Goal: Information Seeking & Learning: Learn about a topic

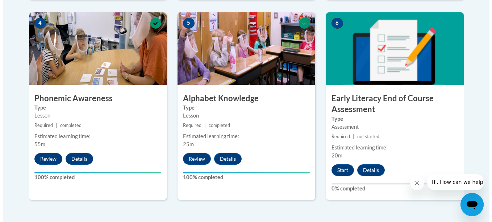
scroll to position [431, 0]
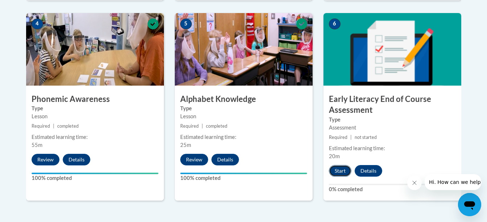
click at [340, 171] on button "Start" at bounding box center [340, 171] width 22 height 12
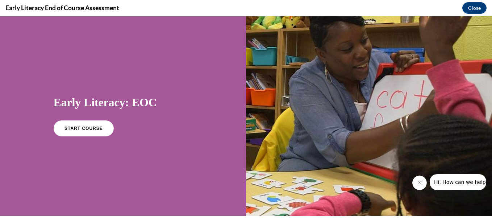
scroll to position [0, 0]
click at [105, 130] on link "START COURSE" at bounding box center [83, 128] width 63 height 17
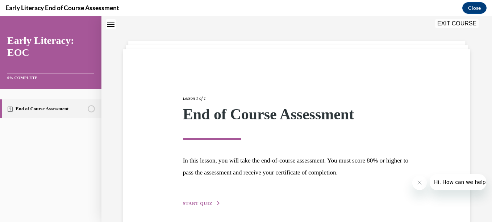
scroll to position [51, 0]
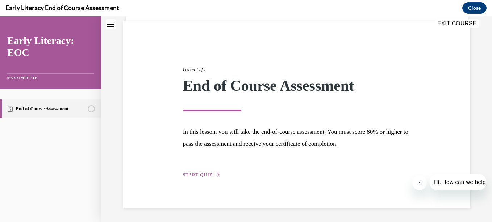
click at [198, 174] on span "START QUIZ" at bounding box center [198, 174] width 30 height 5
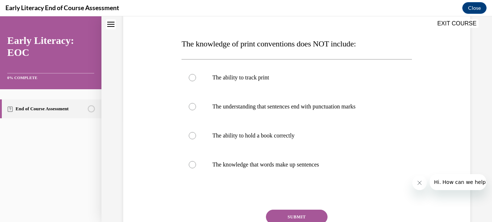
scroll to position [102, 0]
click at [190, 140] on div at bounding box center [297, 135] width 230 height 29
click at [305, 217] on button "SUBMIT" at bounding box center [297, 217] width 62 height 15
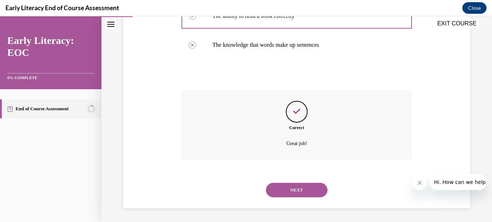
scroll to position [223, 0]
click at [298, 193] on button "NEXT" at bounding box center [297, 189] width 62 height 15
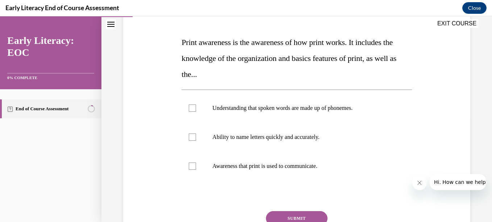
scroll to position [104, 0]
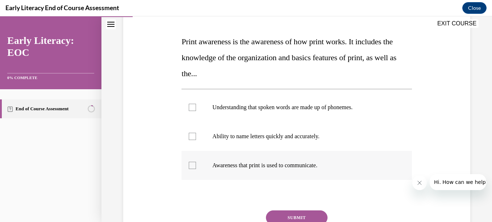
click at [193, 170] on div at bounding box center [297, 165] width 230 height 29
click at [309, 219] on button "SUBMIT" at bounding box center [297, 217] width 62 height 15
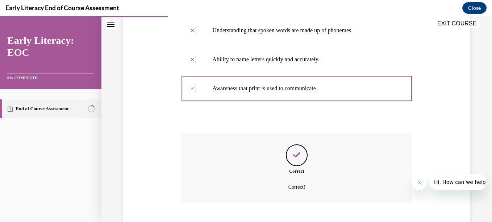
scroll to position [226, 0]
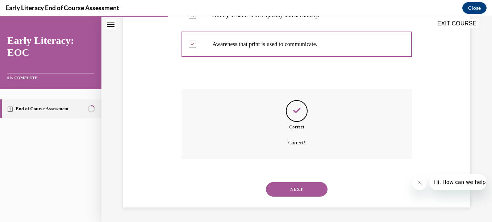
click at [310, 191] on button "NEXT" at bounding box center [297, 189] width 62 height 15
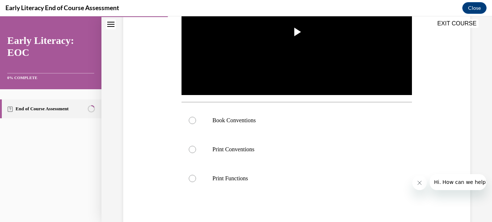
scroll to position [195, 0]
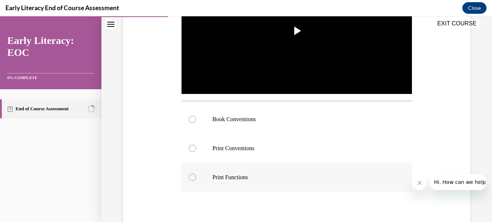
click at [194, 179] on div at bounding box center [297, 177] width 230 height 29
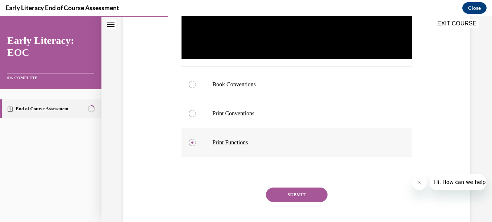
scroll to position [231, 0]
click at [304, 196] on button "SUBMIT" at bounding box center [297, 194] width 62 height 15
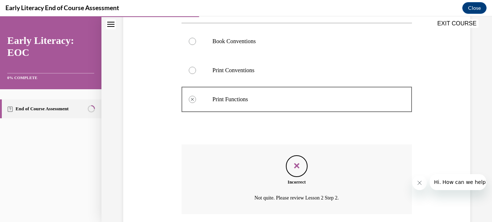
scroll to position [327, 0]
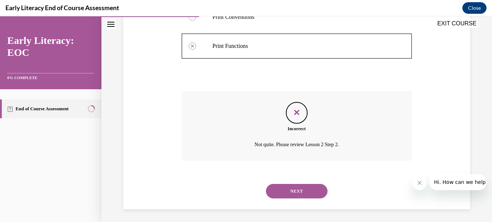
click at [300, 190] on button "NEXT" at bounding box center [297, 191] width 62 height 15
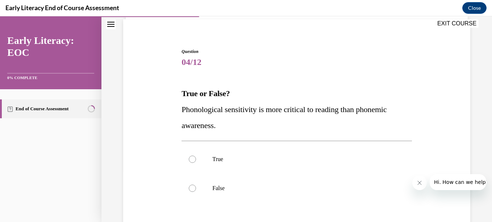
scroll to position [53, 0]
click at [188, 163] on div at bounding box center [297, 158] width 230 height 29
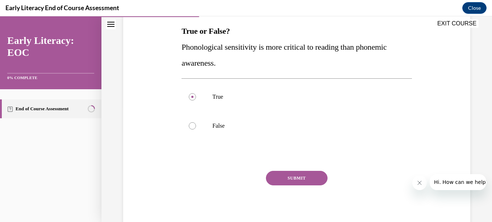
click at [293, 179] on button "SUBMIT" at bounding box center [297, 178] width 62 height 15
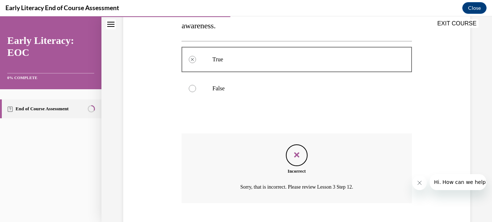
scroll to position [197, 0]
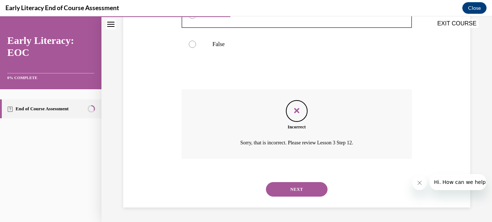
click at [293, 191] on button "NEXT" at bounding box center [297, 189] width 62 height 15
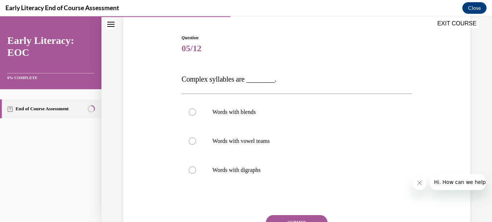
scroll to position [69, 0]
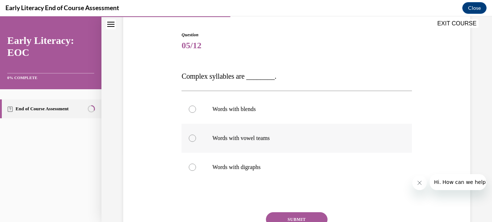
click at [191, 140] on div at bounding box center [192, 138] width 7 height 7
click at [304, 219] on button "SUBMIT" at bounding box center [297, 219] width 62 height 15
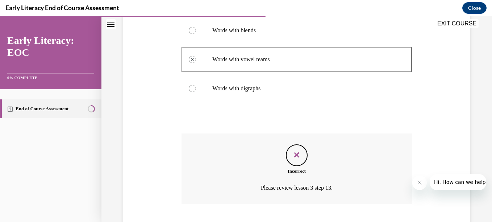
scroll to position [193, 0]
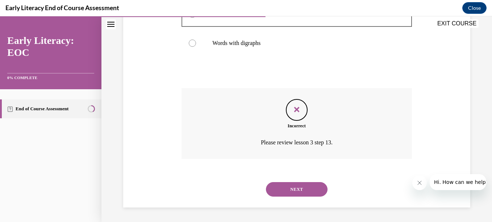
click at [303, 193] on button "NEXT" at bounding box center [297, 189] width 62 height 15
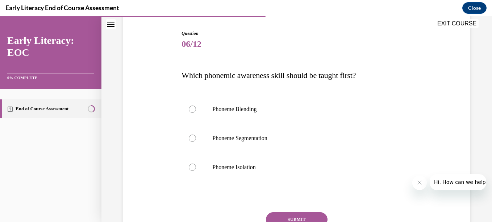
scroll to position [72, 0]
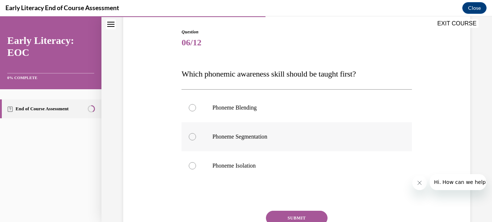
click at [194, 139] on div at bounding box center [192, 136] width 7 height 7
click at [312, 219] on button "SUBMIT" at bounding box center [297, 218] width 62 height 15
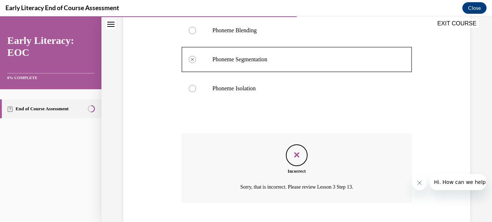
scroll to position [194, 0]
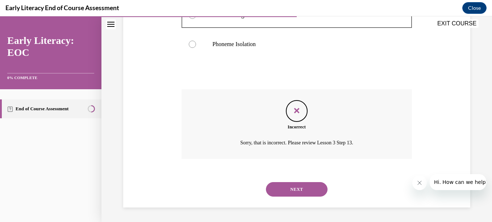
click at [303, 190] on button "NEXT" at bounding box center [297, 189] width 62 height 15
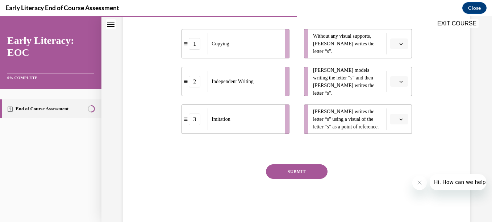
scroll to position [156, 0]
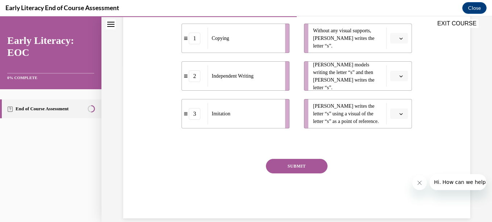
click at [389, 53] on li "Without any visual supports, [PERSON_NAME] writes the letter “s”." at bounding box center [358, 38] width 108 height 29
click at [400, 40] on icon "button" at bounding box center [402, 39] width 4 height 4
click at [196, 120] on div "3" at bounding box center [195, 114] width 12 height 12
click at [400, 78] on icon "button" at bounding box center [402, 76] width 4 height 4
click at [392, 139] on span "2" at bounding box center [392, 137] width 3 height 6
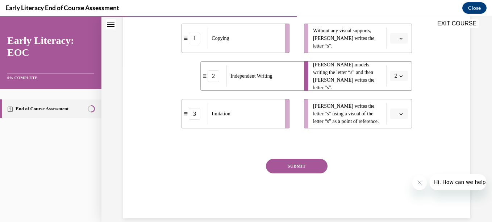
click at [400, 40] on icon "button" at bounding box center [402, 39] width 4 height 4
click at [395, 117] on div "3" at bounding box center [394, 114] width 18 height 15
click at [392, 119] on button "button" at bounding box center [400, 113] width 18 height 11
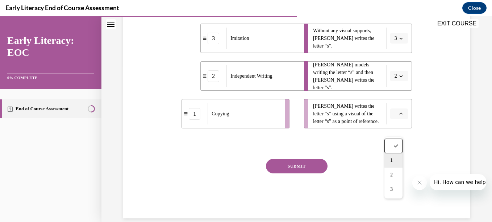
click at [392, 160] on span "1" at bounding box center [392, 160] width 3 height 6
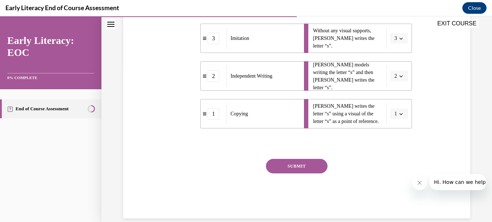
click at [298, 173] on button "SUBMIT" at bounding box center [297, 166] width 62 height 15
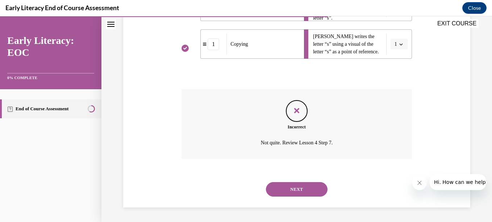
scroll to position [238, 0]
click at [306, 194] on button "NEXT" at bounding box center [297, 189] width 62 height 15
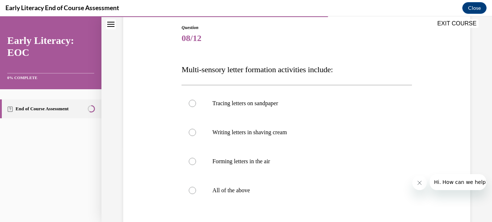
scroll to position [77, 0]
click at [195, 194] on div at bounding box center [297, 189] width 230 height 29
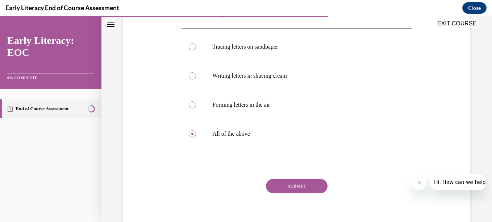
click at [293, 187] on button "SUBMIT" at bounding box center [297, 186] width 62 height 15
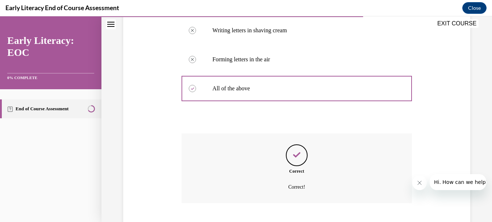
scroll to position [223, 0]
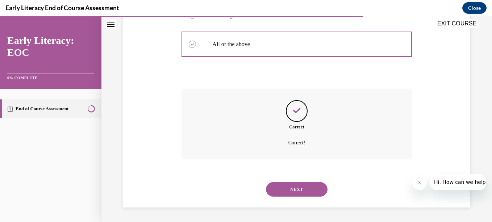
click at [297, 189] on button "NEXT" at bounding box center [297, 189] width 62 height 15
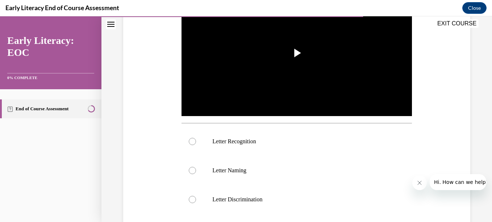
scroll to position [174, 0]
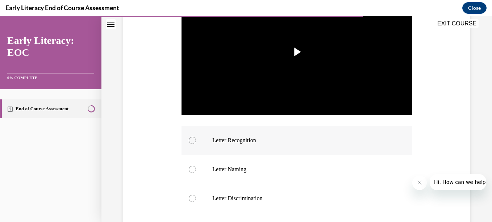
click at [232, 148] on div at bounding box center [297, 140] width 230 height 29
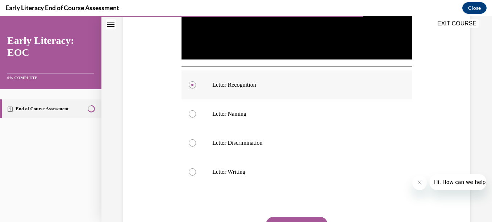
scroll to position [232, 0]
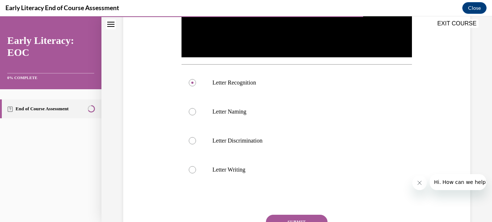
click at [289, 218] on button "SUBMIT" at bounding box center [297, 222] width 62 height 15
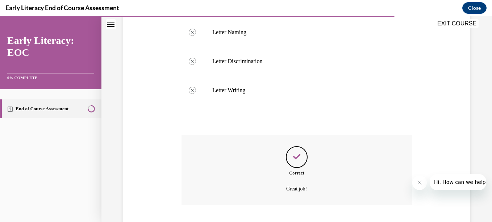
scroll to position [356, 0]
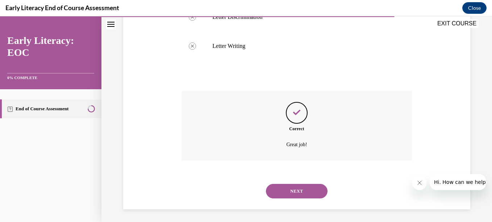
click at [294, 190] on button "NEXT" at bounding box center [297, 191] width 62 height 15
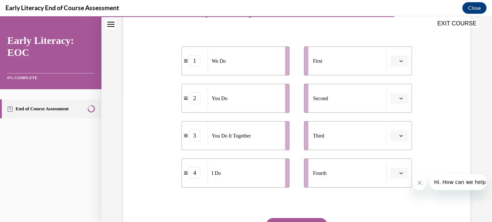
scroll to position [135, 0]
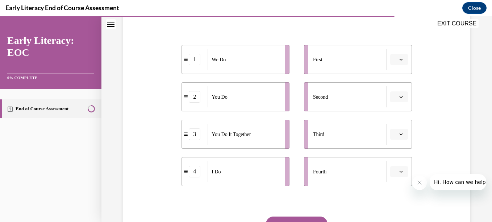
click at [400, 60] on icon "button" at bounding box center [402, 60] width 4 height 4
click at [392, 137] on div "4" at bounding box center [394, 134] width 18 height 15
click at [400, 98] on icon "button" at bounding box center [402, 97] width 4 height 4
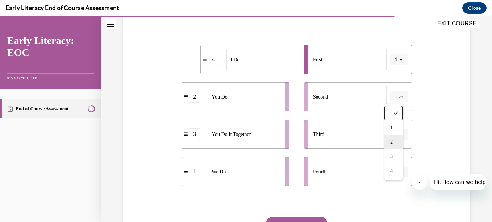
click at [391, 145] on div "2" at bounding box center [394, 142] width 18 height 15
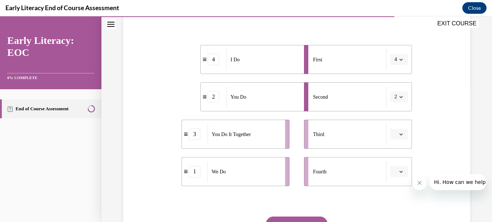
click at [400, 135] on icon "button" at bounding box center [402, 134] width 4 height 4
click at [394, 165] on div "1" at bounding box center [394, 165] width 18 height 15
click at [395, 175] on button "button" at bounding box center [400, 171] width 18 height 11
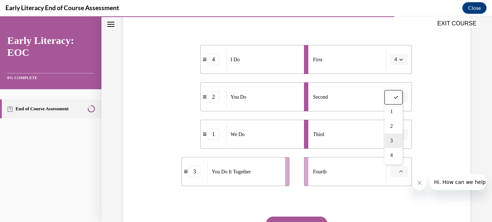
click at [389, 142] on div "3" at bounding box center [394, 140] width 18 height 15
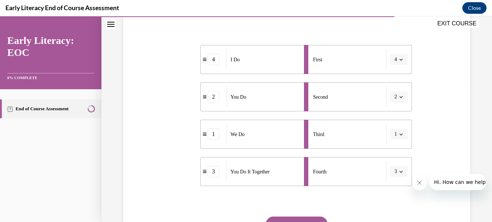
click at [308, 219] on button "SUBMIT" at bounding box center [297, 223] width 62 height 15
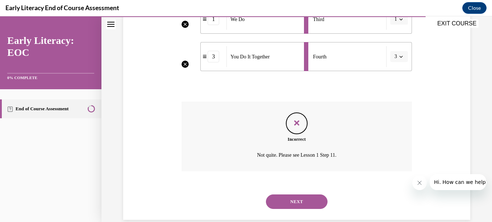
scroll to position [262, 0]
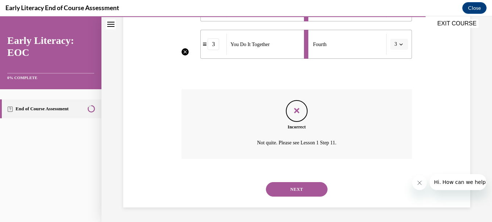
click at [347, 118] on div "Incorrect Not quite. Please see Lesson 1 Step 11." at bounding box center [297, 124] width 230 height 70
click at [309, 190] on button "NEXT" at bounding box center [297, 189] width 62 height 15
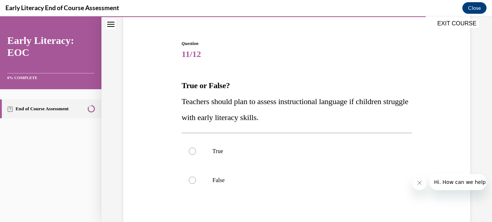
scroll to position [65, 0]
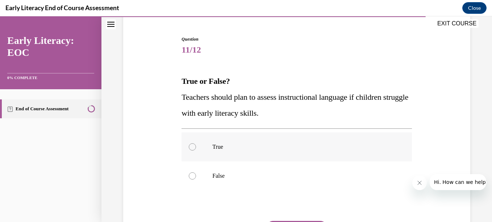
click at [191, 152] on div at bounding box center [297, 146] width 230 height 29
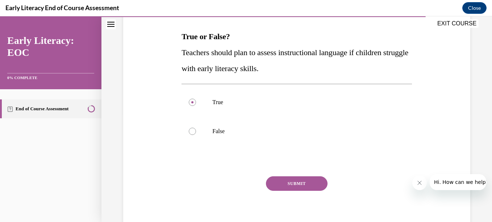
click at [300, 184] on button "SUBMIT" at bounding box center [297, 183] width 62 height 15
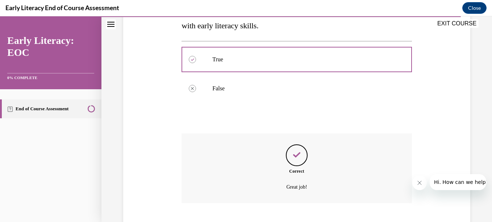
scroll to position [197, 0]
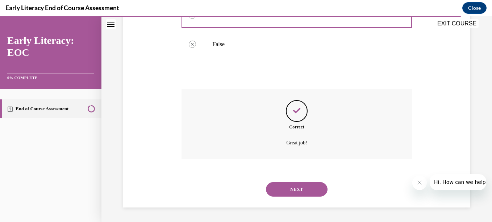
click at [305, 191] on button "NEXT" at bounding box center [297, 189] width 62 height 15
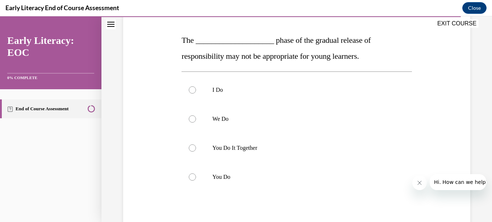
scroll to position [106, 0]
click at [198, 182] on div at bounding box center [297, 176] width 230 height 29
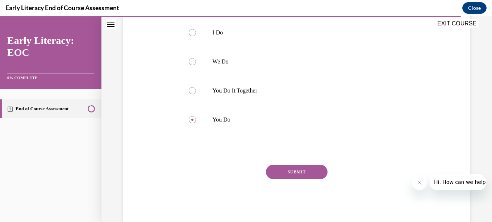
click at [300, 174] on button "SUBMIT" at bounding box center [297, 172] width 62 height 15
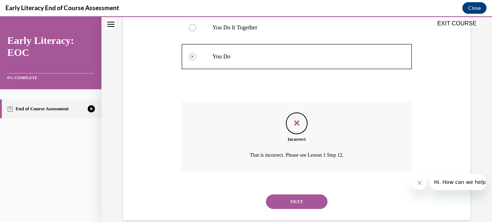
scroll to position [239, 0]
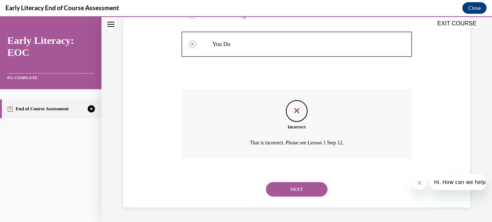
click at [308, 193] on button "NEXT" at bounding box center [297, 189] width 62 height 15
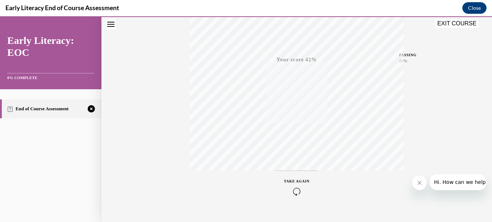
scroll to position [166, 0]
click at [295, 178] on icon "button" at bounding box center [297, 178] width 26 height 8
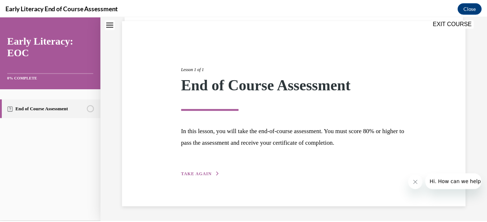
scroll to position [51, 0]
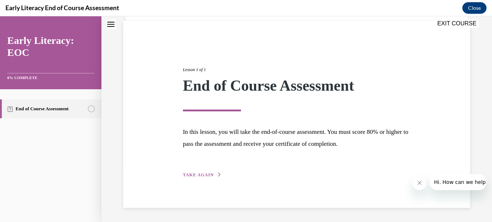
click at [461, 25] on button "EXIT COURSE" at bounding box center [457, 23] width 44 height 9
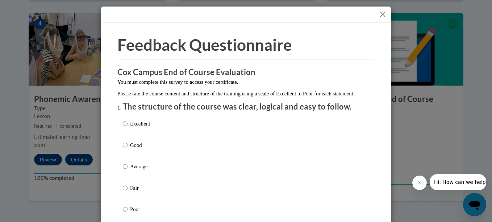
click at [383, 15] on button "Close" at bounding box center [383, 14] width 9 height 9
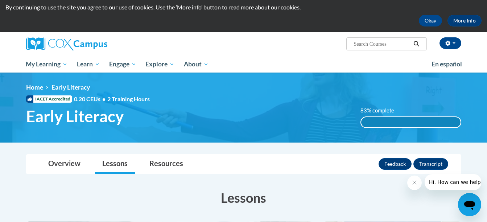
scroll to position [0, 0]
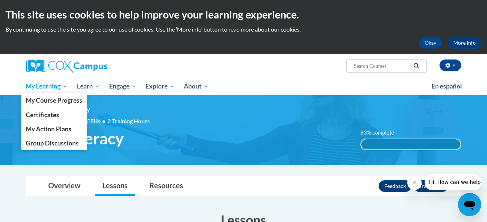
click at [57, 89] on span "My Learning" at bounding box center [47, 86] width 42 height 9
